Goal: Task Accomplishment & Management: Complete application form

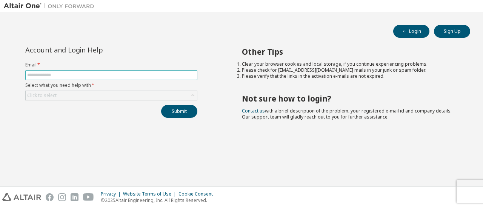
click at [75, 74] on input "text" at bounding box center [111, 75] width 168 height 6
type input "**********"
click at [191, 94] on icon at bounding box center [193, 96] width 8 height 8
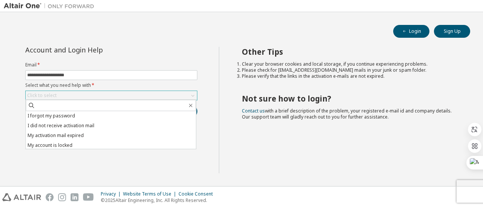
click at [62, 115] on li "I forgot my password" at bounding box center [111, 116] width 170 height 10
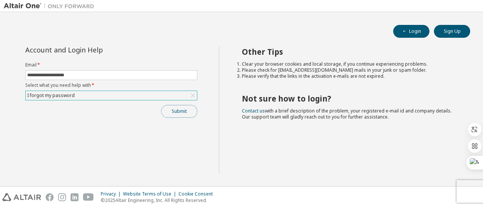
click at [178, 111] on button "Submit" at bounding box center [179, 111] width 36 height 13
drag, startPoint x: 334, startPoint y: 125, endPoint x: 122, endPoint y: 147, distance: 213.4
click at [122, 148] on div "**********" at bounding box center [111, 110] width 215 height 127
click at [215, 32] on div "Login Sign Up" at bounding box center [242, 31] width 458 height 13
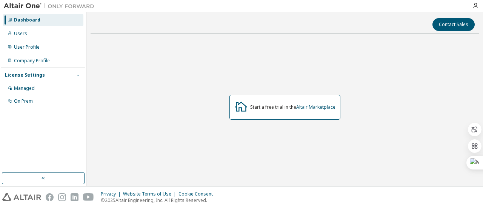
click at [78, 75] on icon "button" at bounding box center [78, 75] width 5 height 5
click at [25, 89] on div "Managed" at bounding box center [24, 88] width 21 height 6
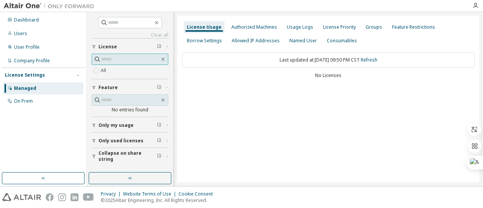
click at [130, 58] on input "text" at bounding box center [130, 60] width 59 height 8
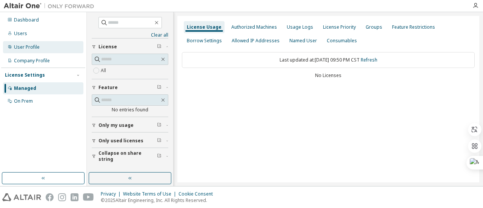
click at [25, 48] on div "User Profile" at bounding box center [27, 47] width 26 height 6
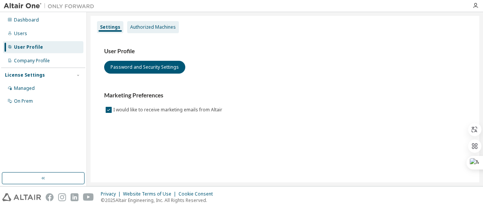
click at [141, 27] on div "Authorized Machines" at bounding box center [153, 27] width 46 height 6
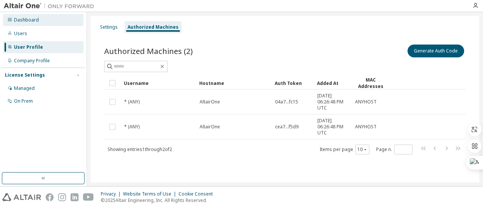
click at [17, 22] on div "Dashboard" at bounding box center [26, 20] width 25 height 6
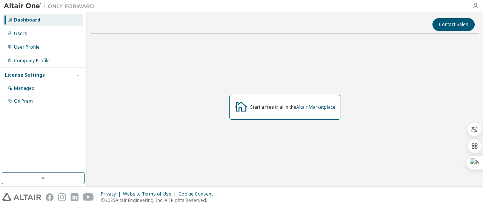
click at [475, 5] on icon "button" at bounding box center [476, 6] width 6 height 6
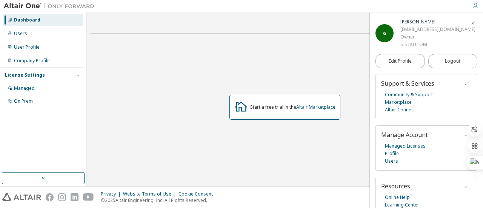
scroll to position [28, 0]
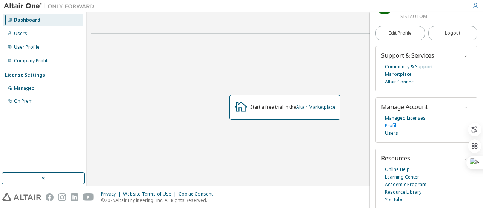
click at [397, 126] on link "Profile" at bounding box center [392, 126] width 14 height 8
click at [400, 66] on link "Community & Support" at bounding box center [409, 67] width 48 height 8
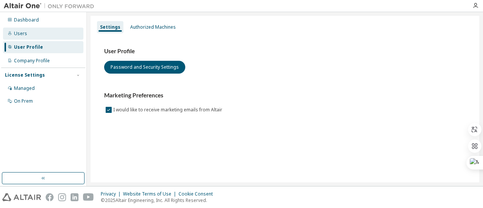
click at [22, 34] on div "Users" at bounding box center [20, 34] width 13 height 6
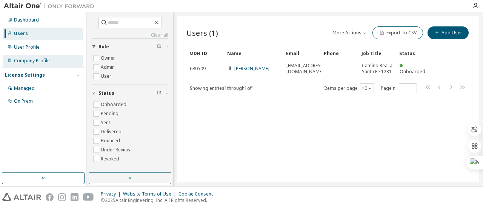
click at [26, 62] on div "Company Profile" at bounding box center [32, 61] width 36 height 6
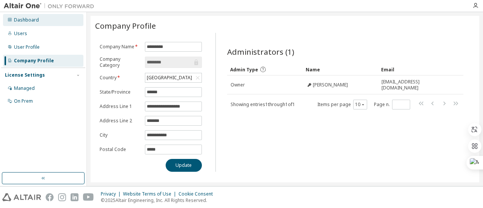
click at [24, 22] on div "Dashboard" at bounding box center [26, 20] width 25 height 6
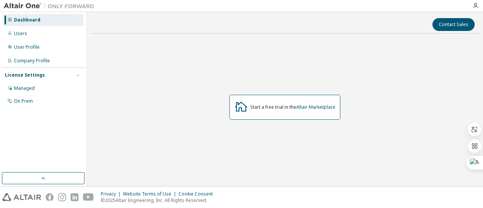
click at [354, 12] on div at bounding box center [241, 6] width 483 height 12
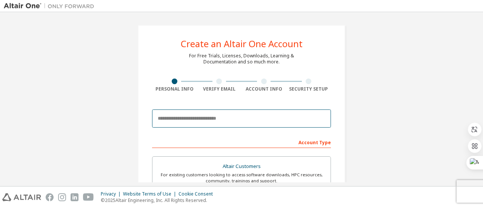
click at [224, 120] on input "email" at bounding box center [241, 119] width 179 height 18
type input "*"
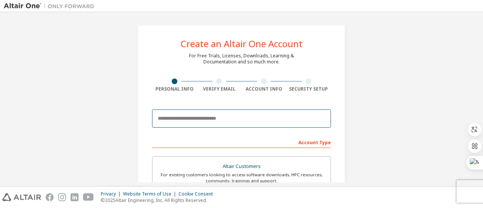
click at [212, 121] on input "email" at bounding box center [241, 119] width 179 height 18
type input "**********"
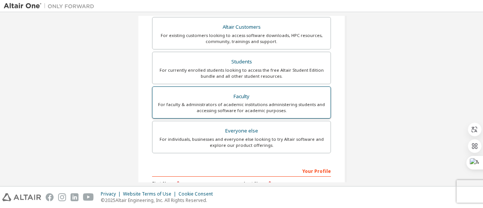
scroll to position [151, 0]
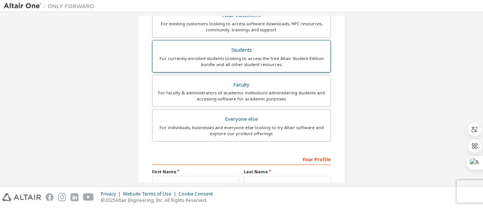
click at [238, 48] on div "Students" at bounding box center [241, 50] width 169 height 11
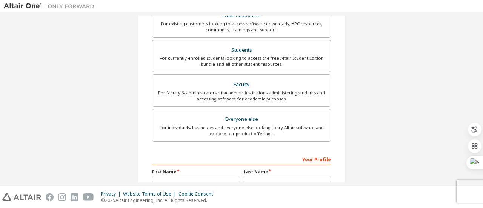
scroll to position [215, 0]
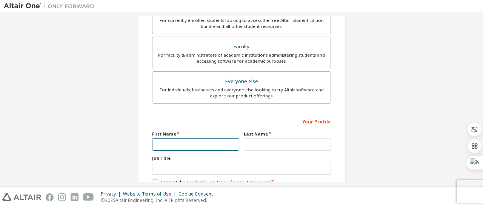
click at [188, 143] on input "text" at bounding box center [195, 144] width 87 height 12
type input "*"
type input "******"
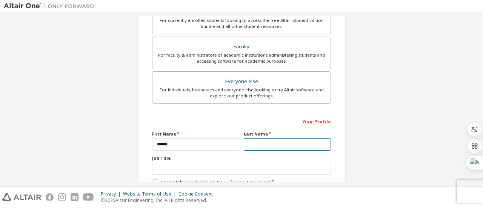
click at [259, 142] on input "text" at bounding box center [287, 144] width 87 height 12
type input "*"
type input "********"
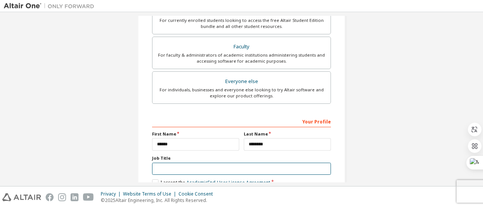
click at [162, 168] on input "text" at bounding box center [241, 169] width 179 height 12
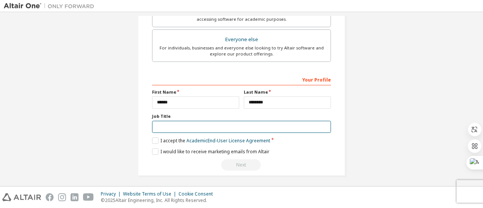
scroll to position [257, 0]
type input "********"
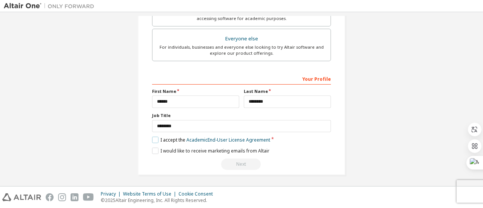
click at [152, 137] on label "I accept the Academic End-User License Agreement" at bounding box center [211, 140] width 118 height 6
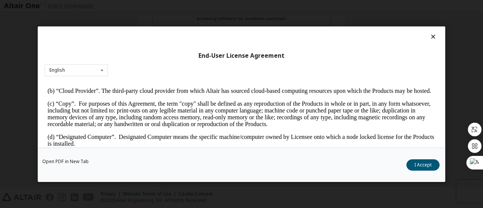
scroll to position [189, 0]
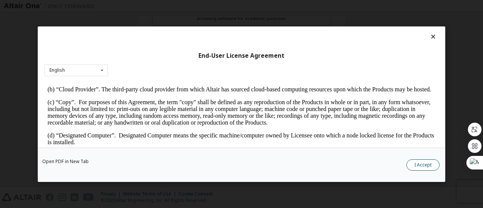
click at [426, 163] on button "I Accept" at bounding box center [423, 164] width 33 height 11
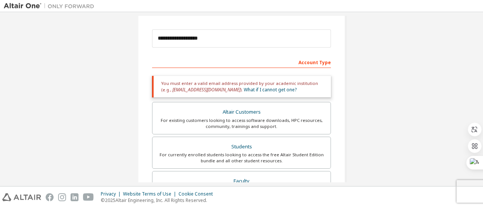
scroll to position [68, 0]
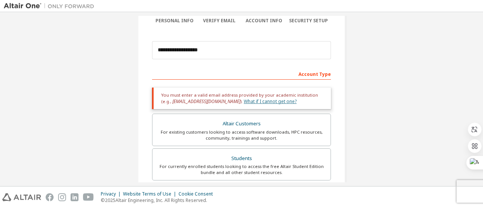
click at [244, 100] on link "What if I cannot get one?" at bounding box center [270, 101] width 53 height 6
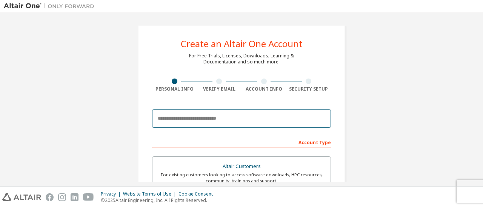
click at [170, 118] on input "email" at bounding box center [241, 119] width 179 height 18
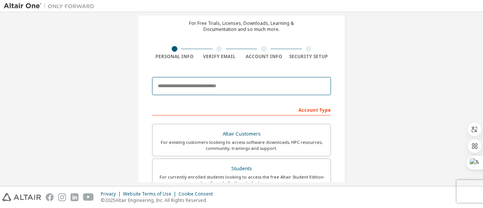
scroll to position [76, 0]
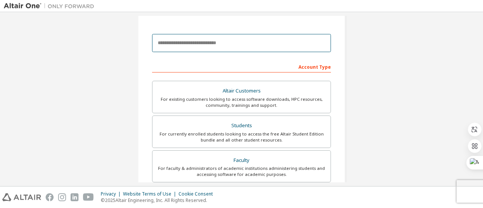
click at [185, 44] on input "email" at bounding box center [241, 43] width 179 height 18
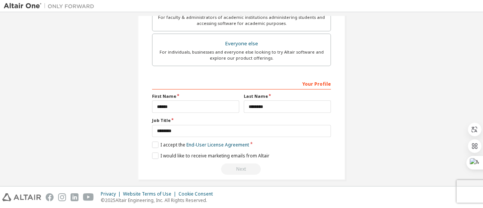
scroll to position [231, 0]
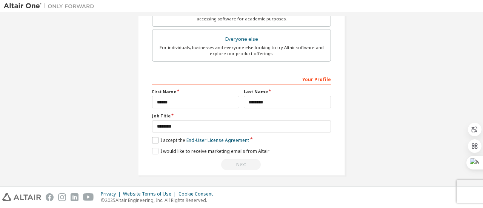
type input "**********"
click at [155, 137] on label "I accept the End-User License Agreement" at bounding box center [200, 140] width 97 height 6
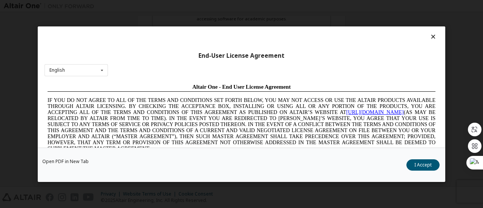
scroll to position [0, 0]
click at [426, 160] on button "I Accept" at bounding box center [423, 164] width 33 height 11
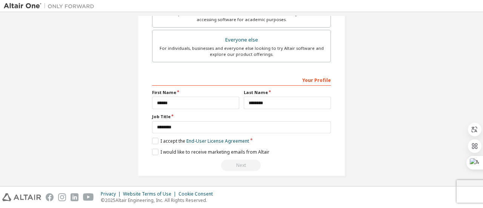
scroll to position [231, 0]
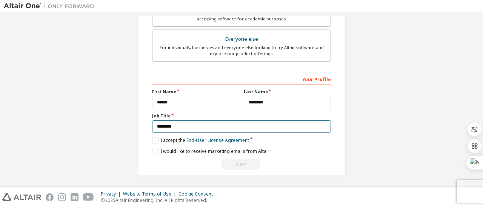
click at [185, 123] on input "********" at bounding box center [241, 126] width 179 height 12
type input "*******"
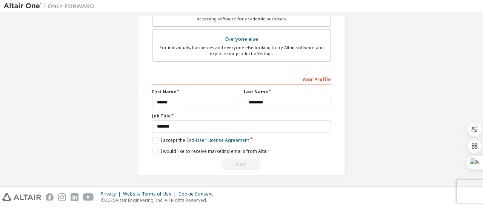
click at [267, 148] on div "I would like to receive marketing emails from Altair" at bounding box center [241, 151] width 179 height 6
click at [156, 149] on label "I would like to receive marketing emails from Altair" at bounding box center [210, 151] width 117 height 6
click at [154, 149] on label "I would like to receive marketing emails from Altair" at bounding box center [210, 151] width 117 height 6
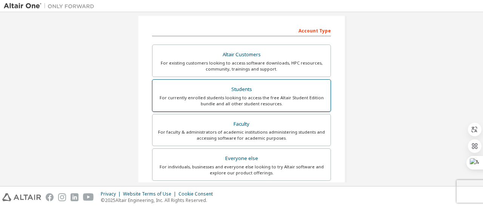
scroll to position [113, 0]
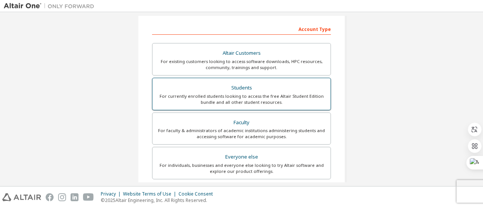
click at [250, 100] on div "For currently enrolled students looking to access the free Altair Student Editi…" at bounding box center [241, 99] width 169 height 12
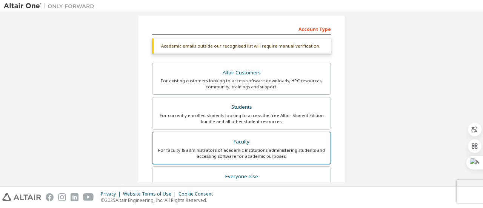
click at [251, 147] on div "For faculty & administrators of academic institutions administering students an…" at bounding box center [241, 153] width 169 height 12
click at [248, 176] on div "Everyone else" at bounding box center [241, 176] width 169 height 11
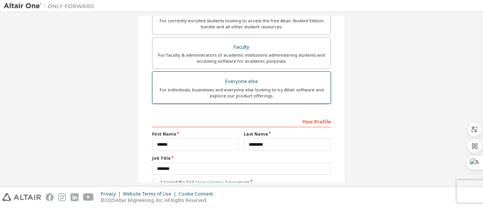
scroll to position [0, 0]
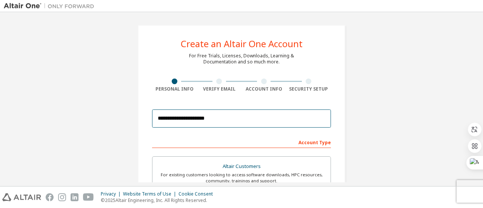
drag, startPoint x: 232, startPoint y: 117, endPoint x: 119, endPoint y: 119, distance: 112.9
type input "**********"
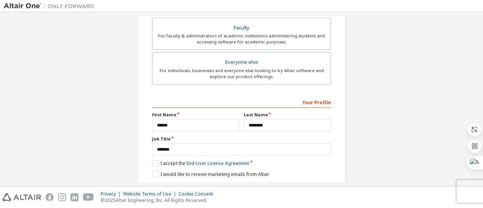
scroll to position [231, 0]
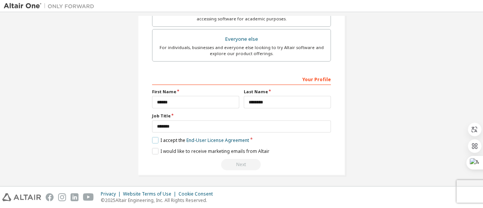
click at [156, 138] on label "I accept the End-User License Agreement" at bounding box center [200, 140] width 97 height 6
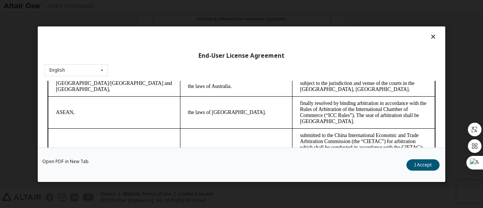
scroll to position [2137, 0]
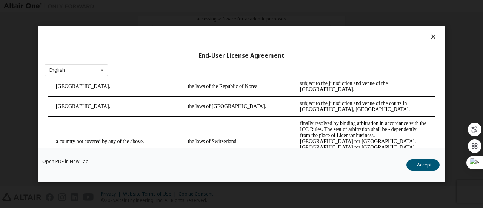
click at [433, 162] on button "I Accept" at bounding box center [423, 164] width 33 height 11
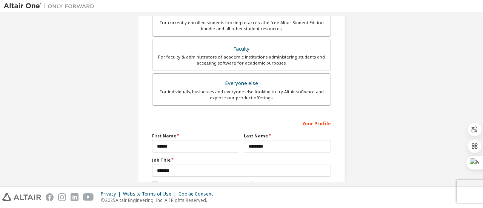
scroll to position [231, 0]
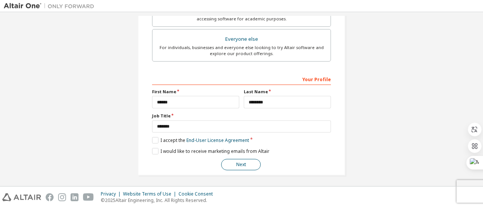
click at [236, 163] on button "Next" at bounding box center [241, 164] width 40 height 11
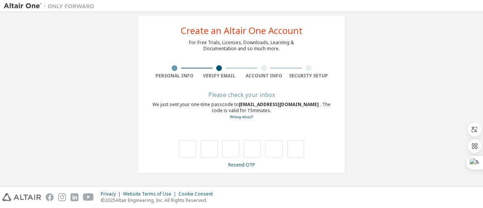
scroll to position [13, 0]
type input "*"
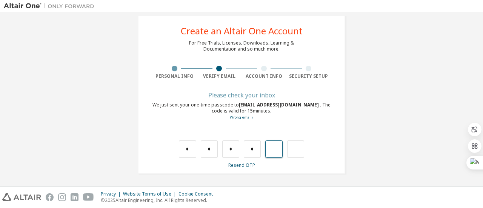
type input "*"
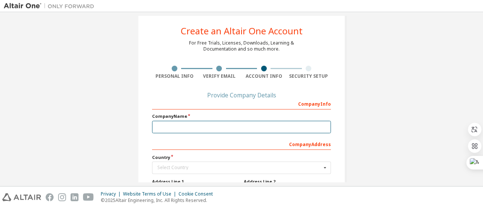
click at [202, 130] on input "text" at bounding box center [241, 127] width 179 height 12
type input "*"
type input "*******"
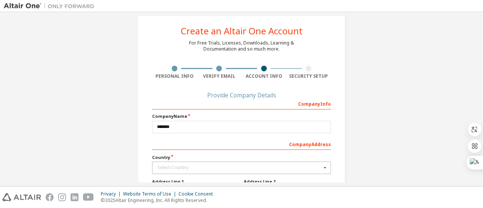
click at [170, 165] on div "Select Country" at bounding box center [240, 167] width 164 height 5
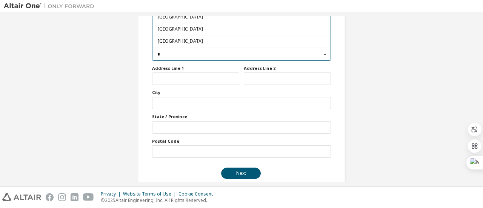
scroll to position [0, 0]
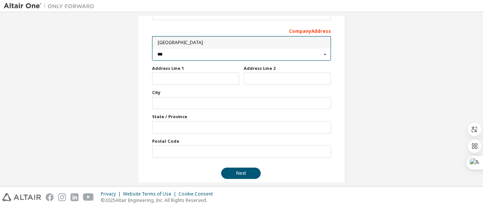
type input "***"
click at [159, 43] on span "[GEOGRAPHIC_DATA]" at bounding box center [242, 43] width 168 height 5
type input "***"
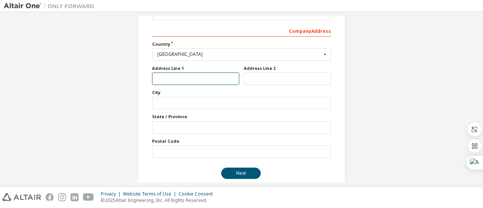
click at [172, 76] on input "text" at bounding box center [195, 79] width 87 height 12
type input "**********"
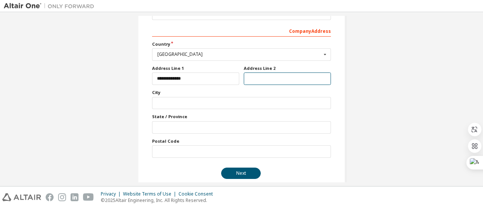
click at [289, 82] on input "text" at bounding box center [287, 79] width 87 height 12
type input "***"
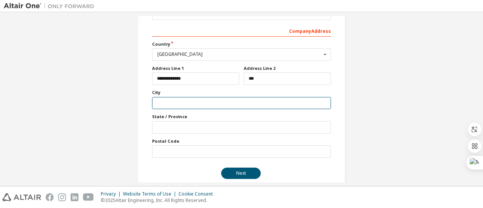
click at [229, 101] on input "text" at bounding box center [241, 103] width 179 height 12
type input "**********"
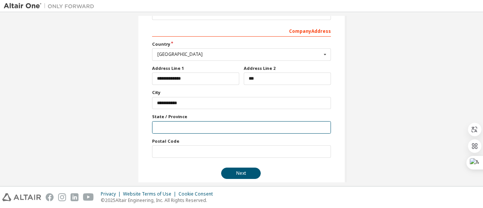
click at [168, 128] on input "text" at bounding box center [241, 127] width 179 height 12
type input "**********"
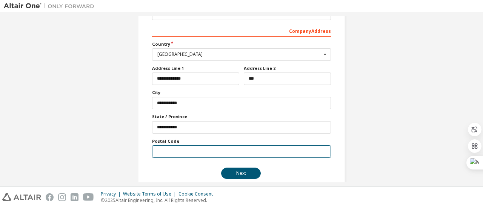
click at [162, 151] on input "text" at bounding box center [241, 151] width 179 height 12
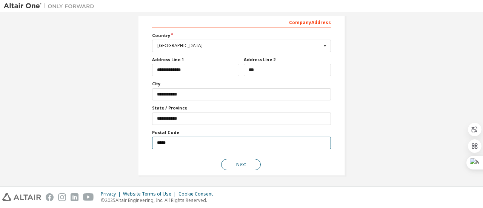
type input "*****"
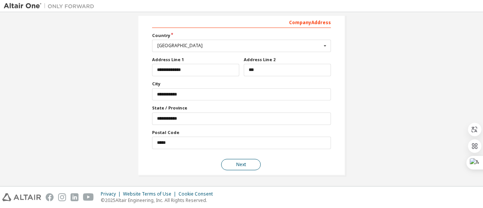
click at [238, 164] on button "Next" at bounding box center [241, 164] width 40 height 11
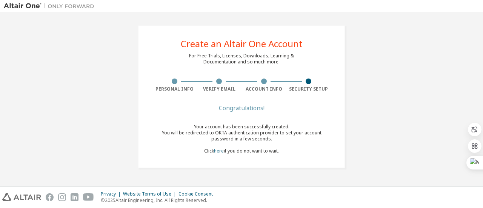
click at [218, 151] on link "here" at bounding box center [219, 151] width 10 height 6
